Goal: Contribute content

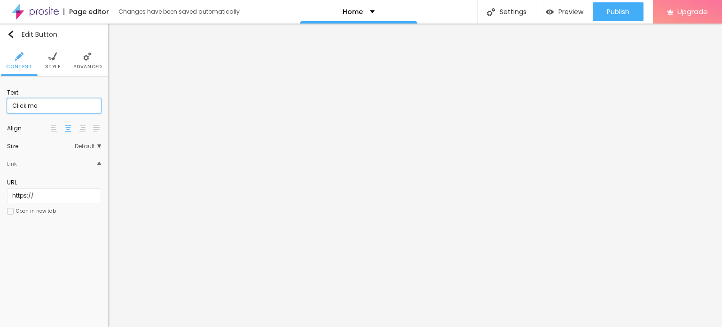
click at [83, 108] on input "Click me" at bounding box center [54, 105] width 94 height 15
paste input "Whatsapp 📞 :- [PHONE_NUMBER]"
type input "Whatsapp 📞 :- [PHONE_NUMBER]"
click at [39, 196] on input "https://" at bounding box center [54, 195] width 94 height 15
paste input "[DOMAIN_NAME][URL]"
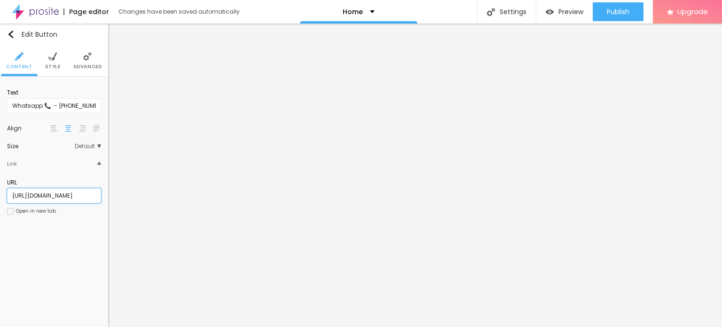
type input "[URL][DOMAIN_NAME]"
drag, startPoint x: 18, startPoint y: 210, endPoint x: 41, endPoint y: 211, distance: 23.0
click at [19, 210] on div "Open in new tab" at bounding box center [36, 211] width 40 height 5
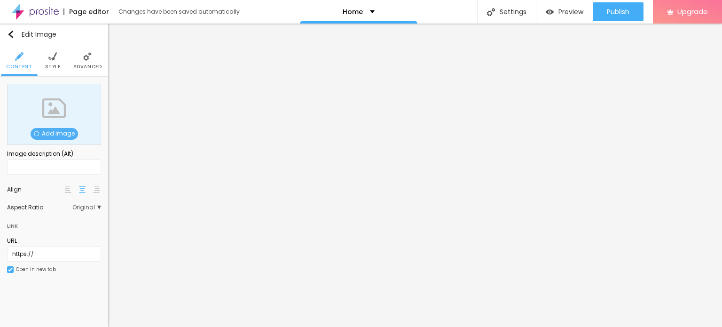
click at [49, 134] on span "Add image" at bounding box center [54, 134] width 47 height 12
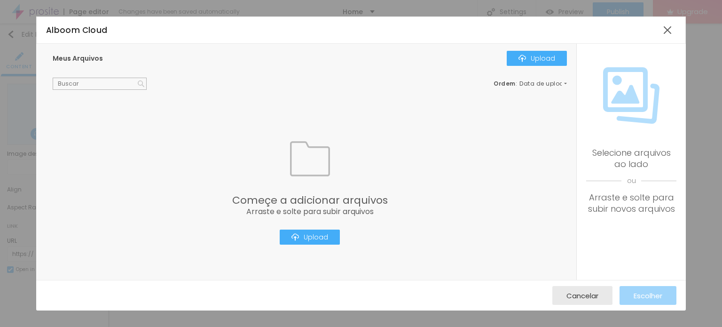
click at [321, 246] on div "Começe a adicionar arquivos Arraste e solte para subir arquivos Upload" at bounding box center [310, 192] width 514 height 176
click at [321, 237] on div "Upload" at bounding box center [309, 237] width 37 height 8
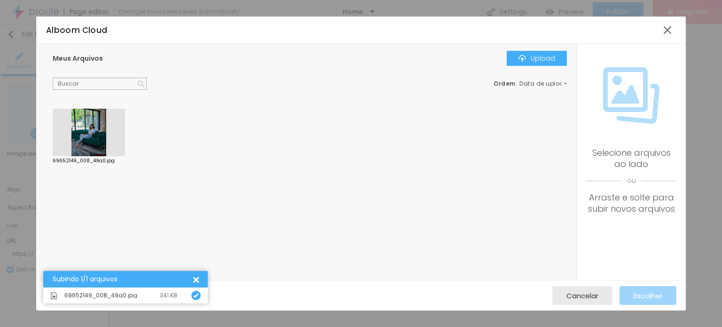
click at [92, 155] on div at bounding box center [89, 133] width 72 height 48
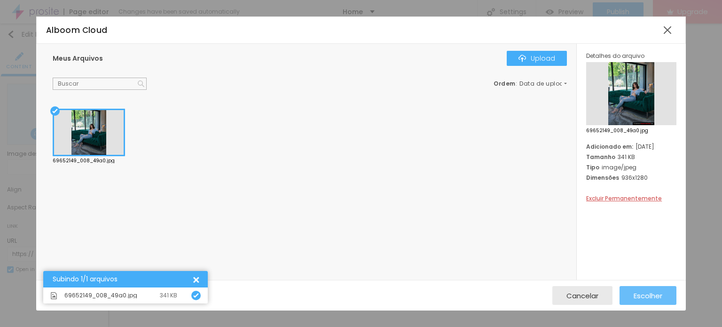
click at [639, 293] on span "Escolher" at bounding box center [648, 295] width 29 height 8
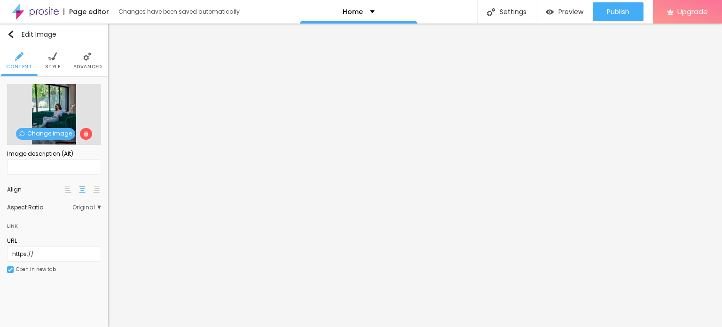
click at [41, 128] on span "Change image" at bounding box center [45, 134] width 59 height 12
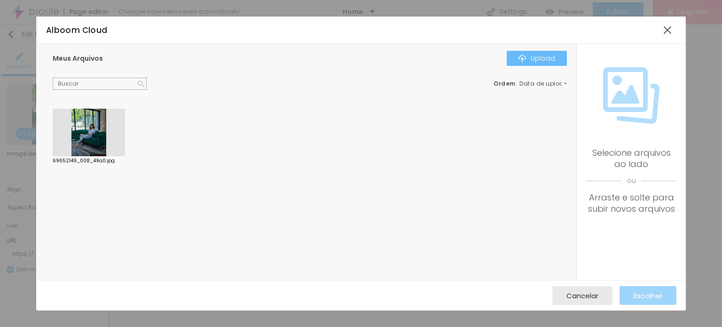
click at [550, 63] on button "Upload" at bounding box center [537, 58] width 60 height 15
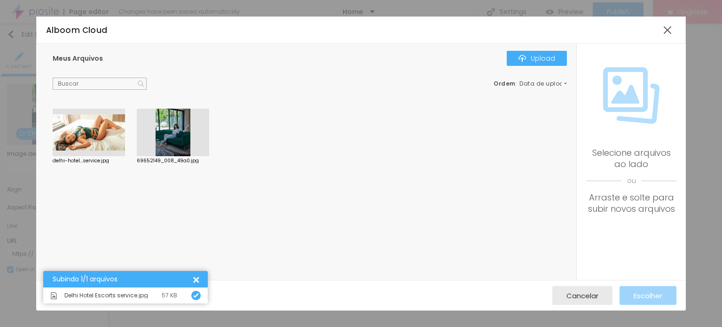
click at [79, 128] on div at bounding box center [89, 133] width 72 height 48
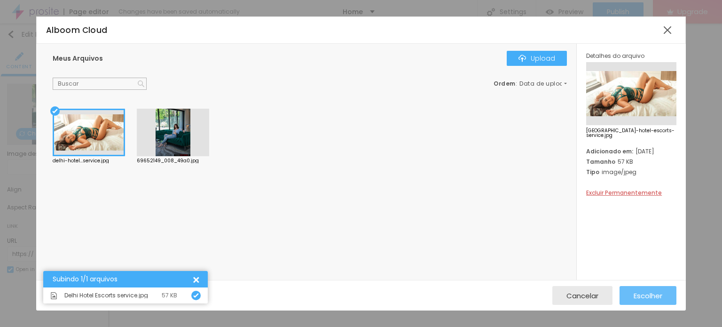
click at [633, 294] on button "Escolher" at bounding box center [648, 295] width 57 height 19
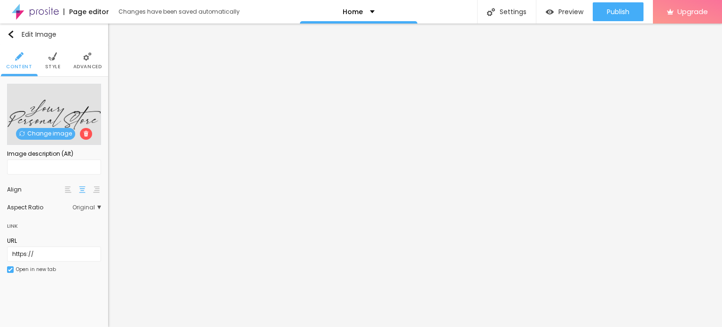
click at [56, 131] on span "Change image" at bounding box center [45, 134] width 59 height 12
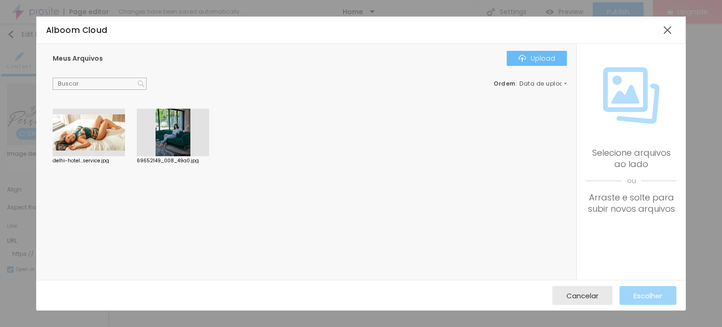
click at [538, 55] on div "Upload" at bounding box center [537, 59] width 37 height 8
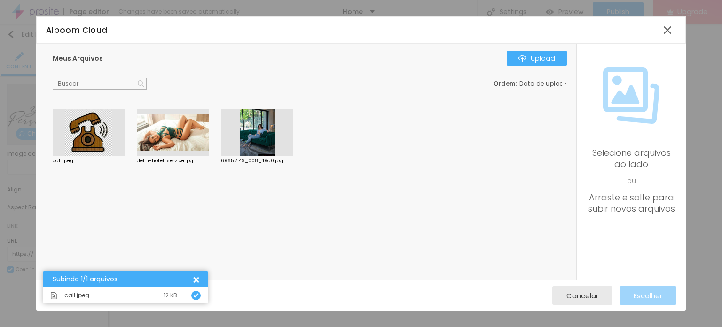
click at [100, 140] on div at bounding box center [89, 133] width 72 height 48
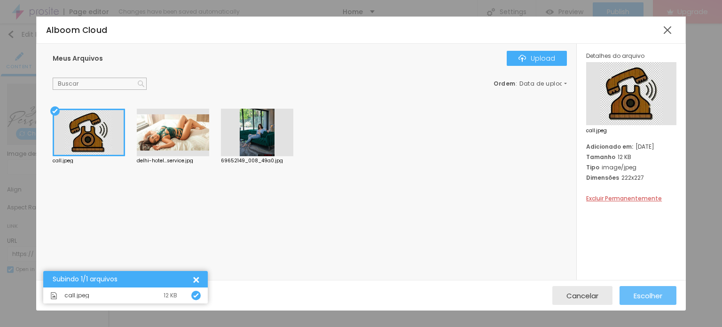
click at [643, 291] on span "Escolher" at bounding box center [648, 295] width 29 height 8
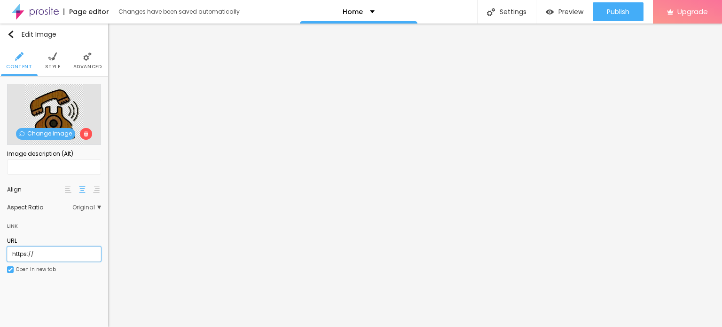
click at [58, 252] on input "https://" at bounding box center [54, 253] width 94 height 15
type input "[URL][DOMAIN_NAME]"
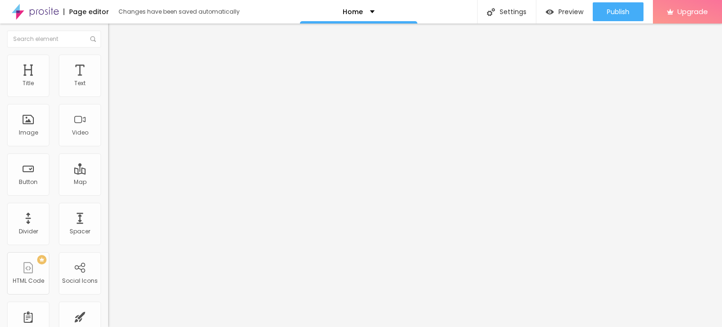
click at [49, 13] on img at bounding box center [35, 12] width 47 height 24
